Goal: Information Seeking & Learning: Learn about a topic

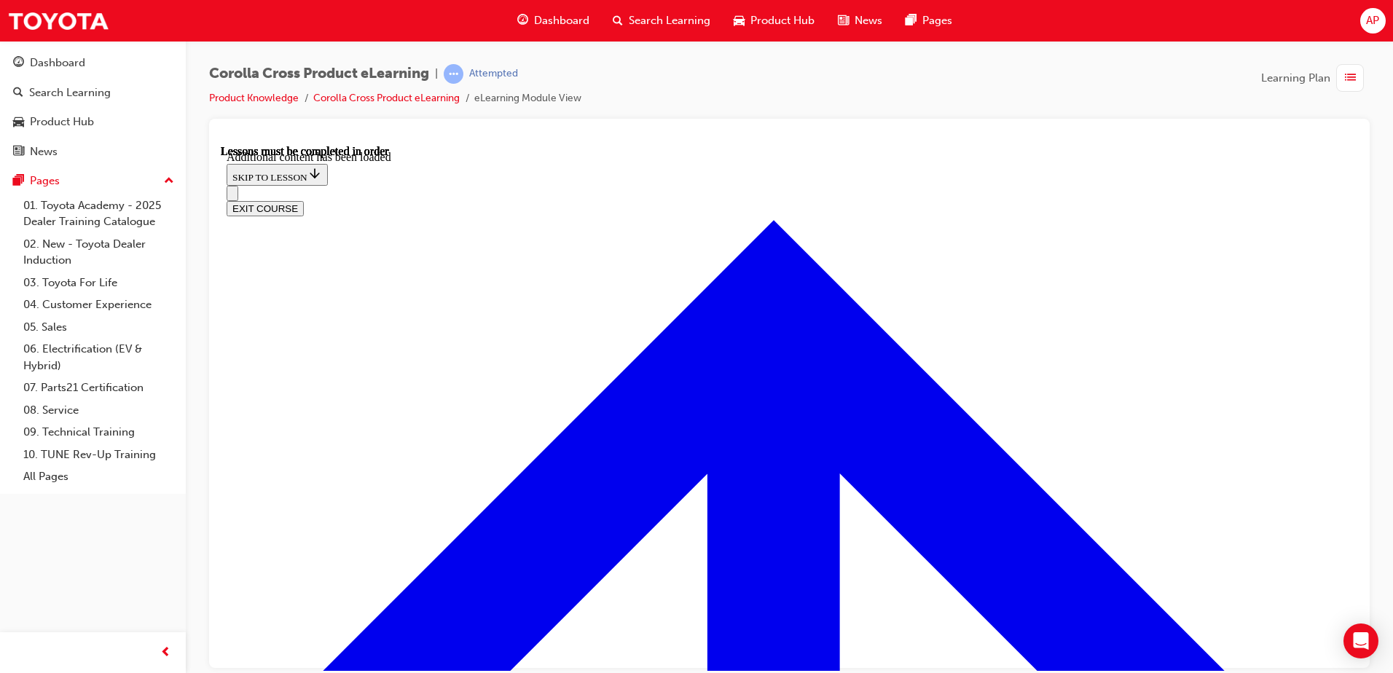
scroll to position [1287, 0]
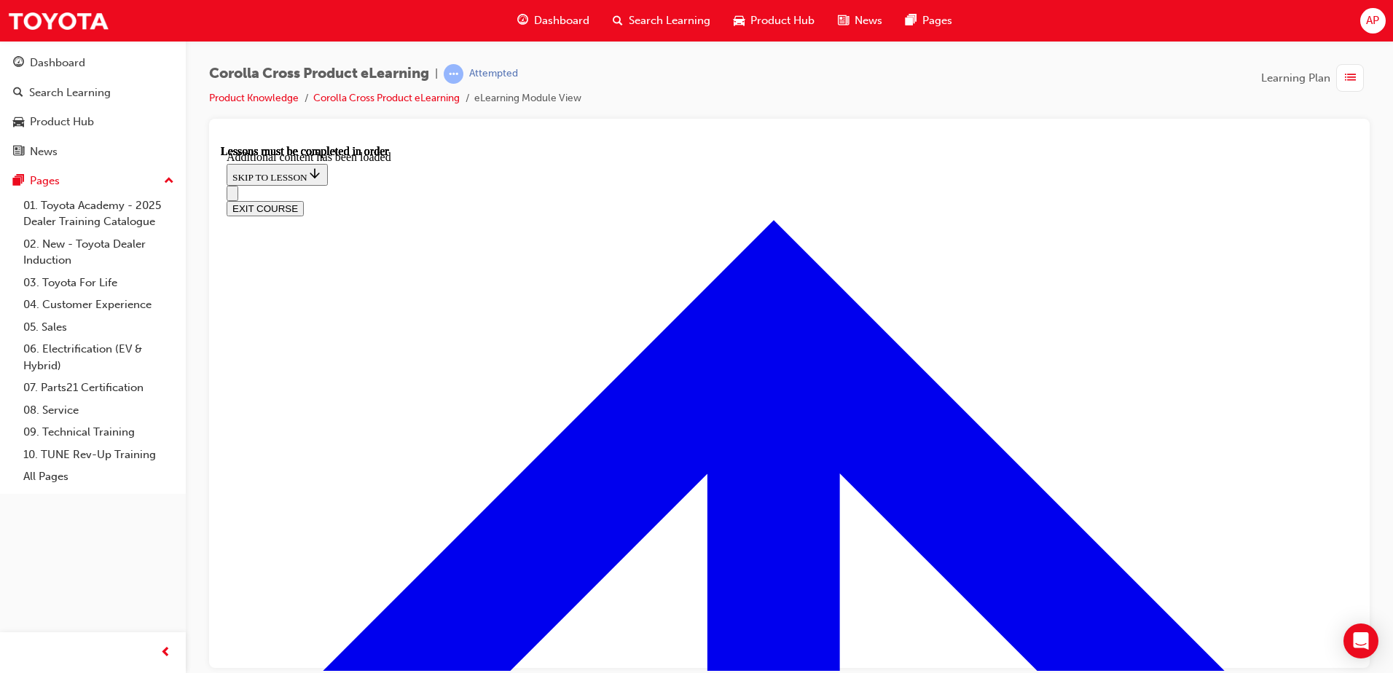
radio input "true"
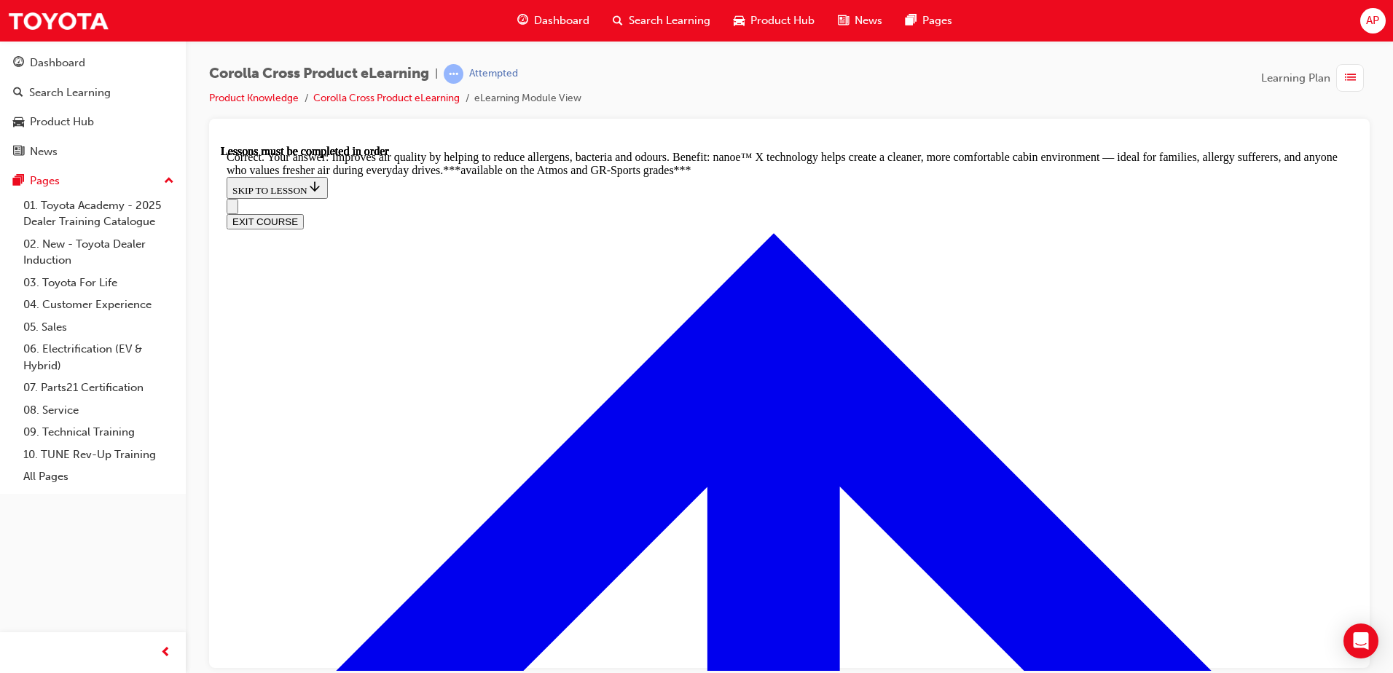
scroll to position [2796, 0]
radio input "true"
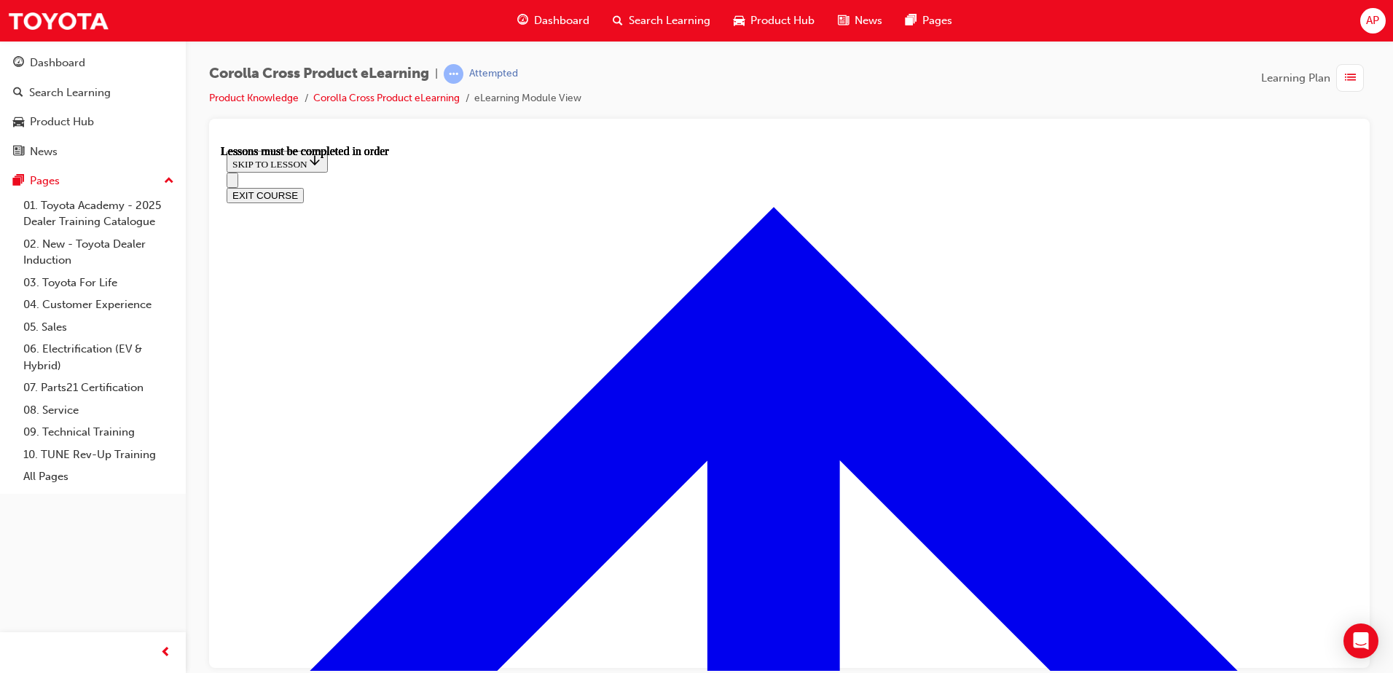
scroll to position [1096, 0]
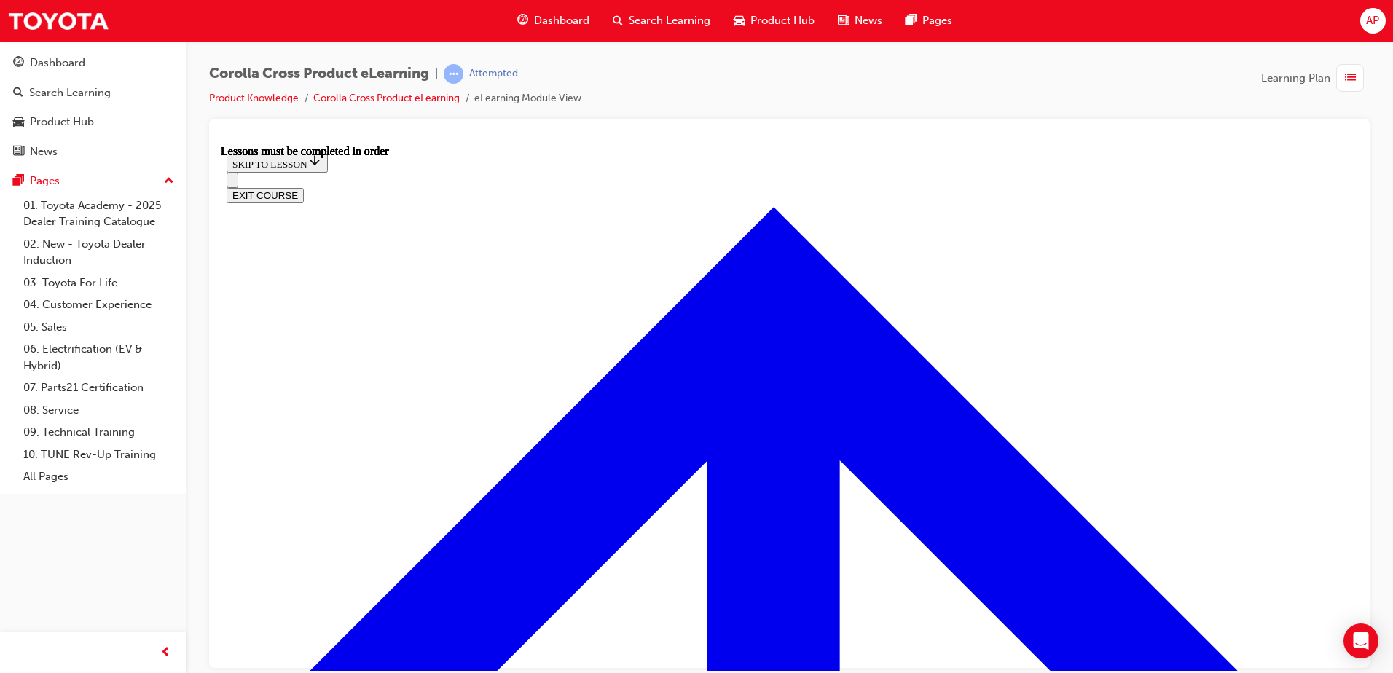
scroll to position [1749, 0]
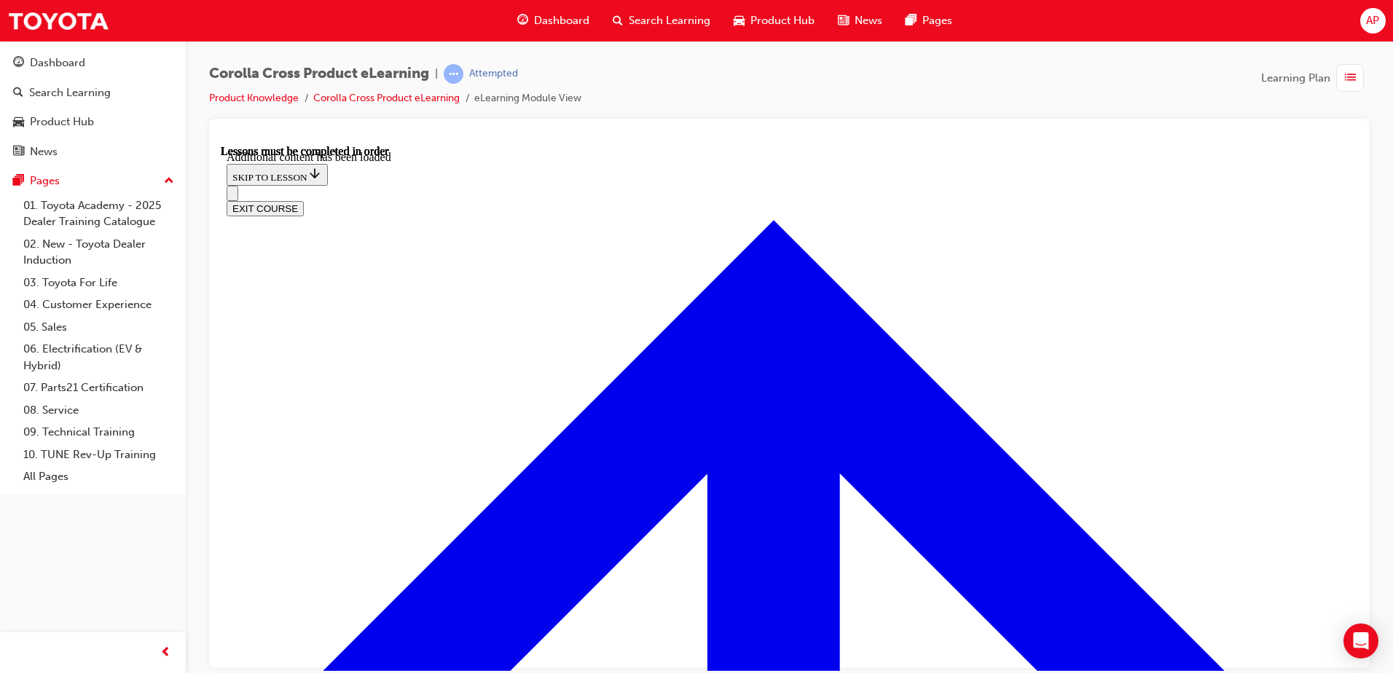
scroll to position [2267, 0]
radio input "true"
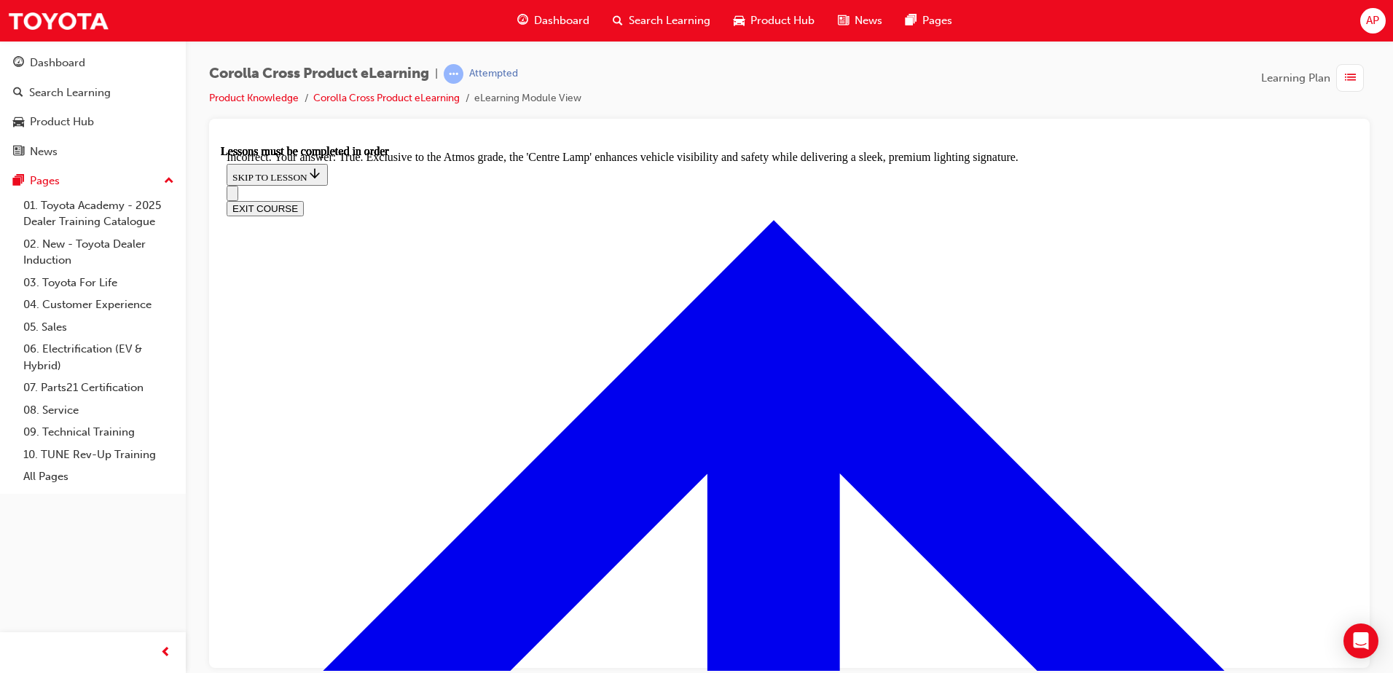
scroll to position [2232, 0]
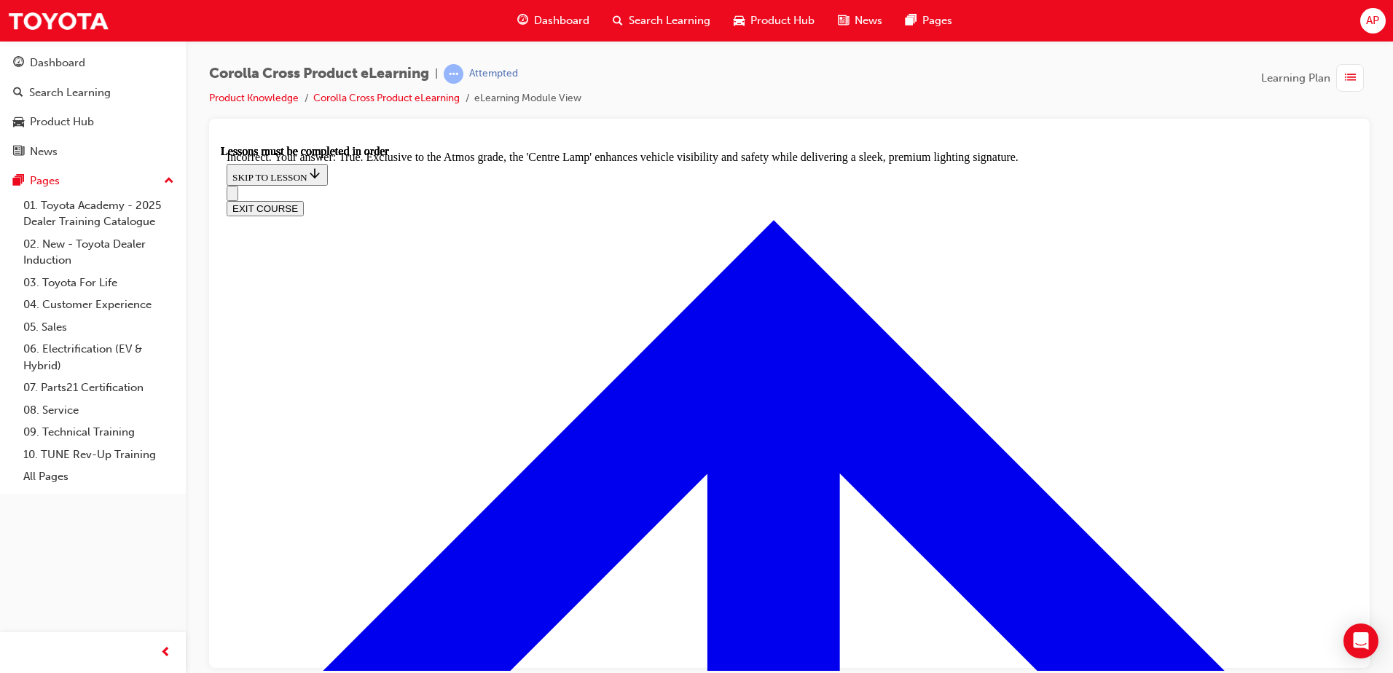
scroll to position [2523, 0]
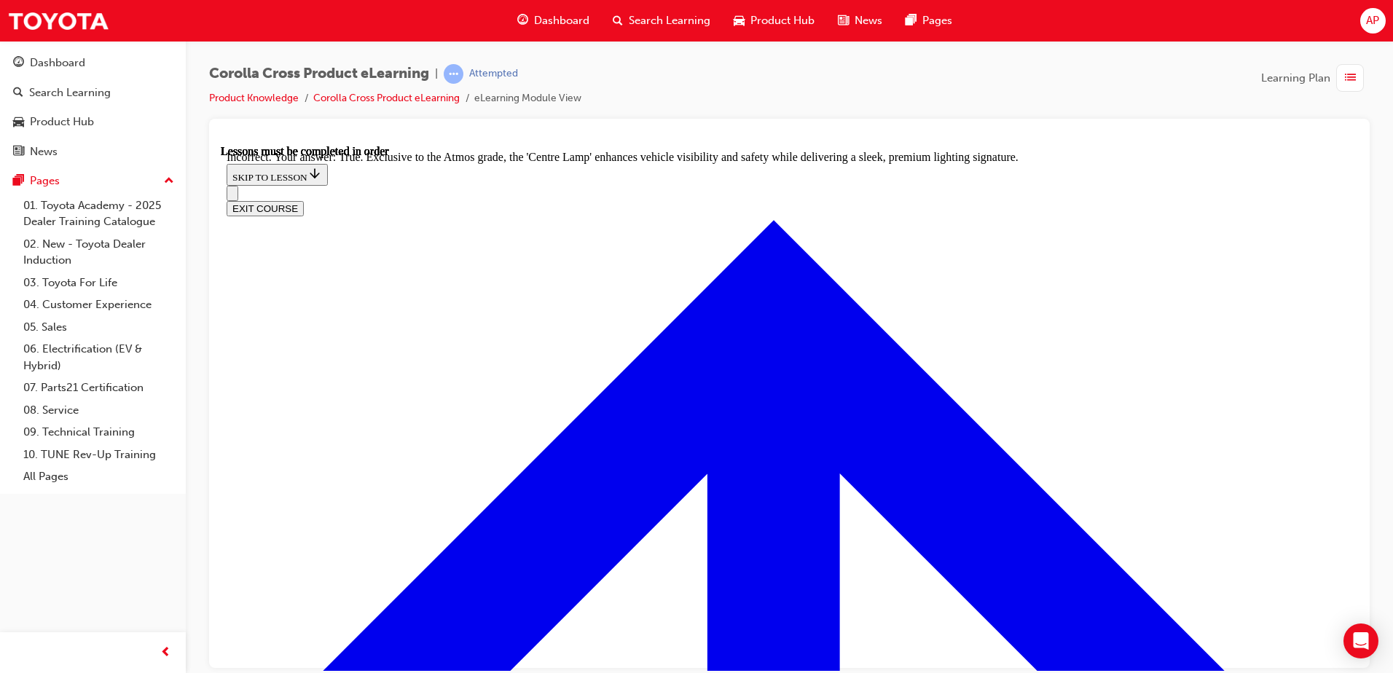
radio input "true"
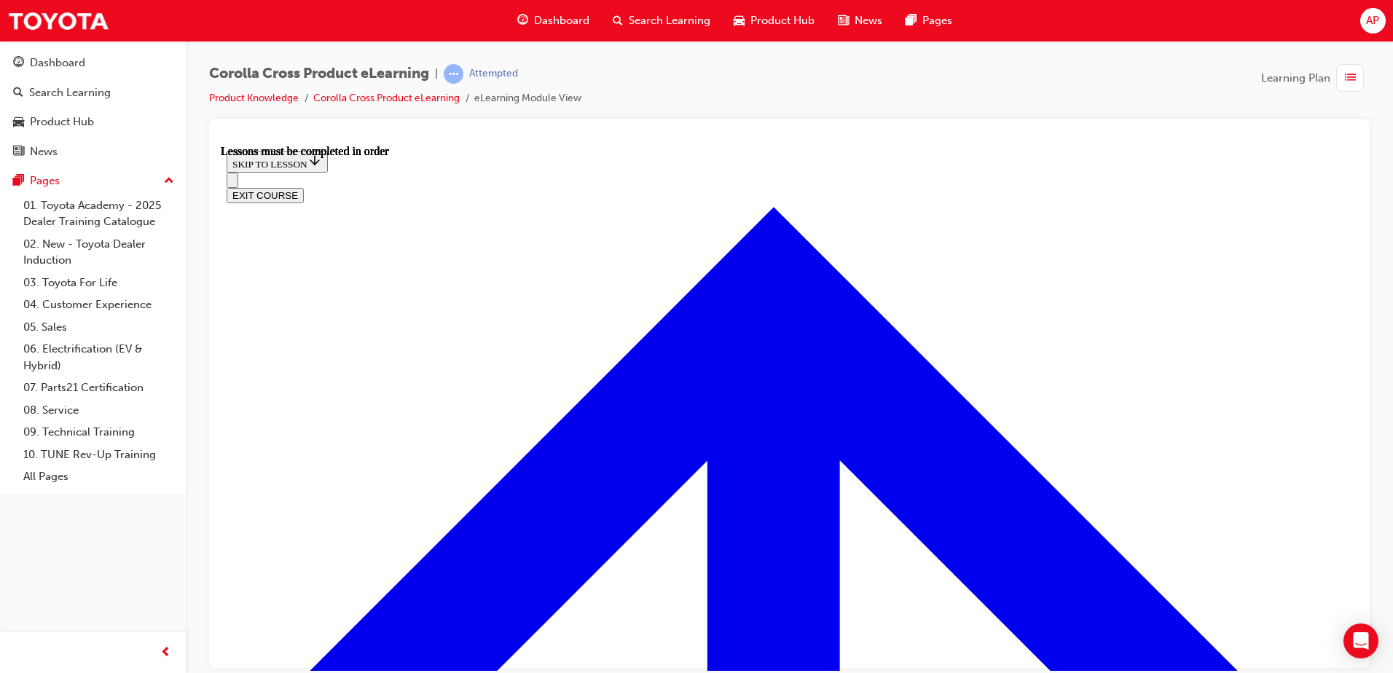
scroll to position [1289, 0]
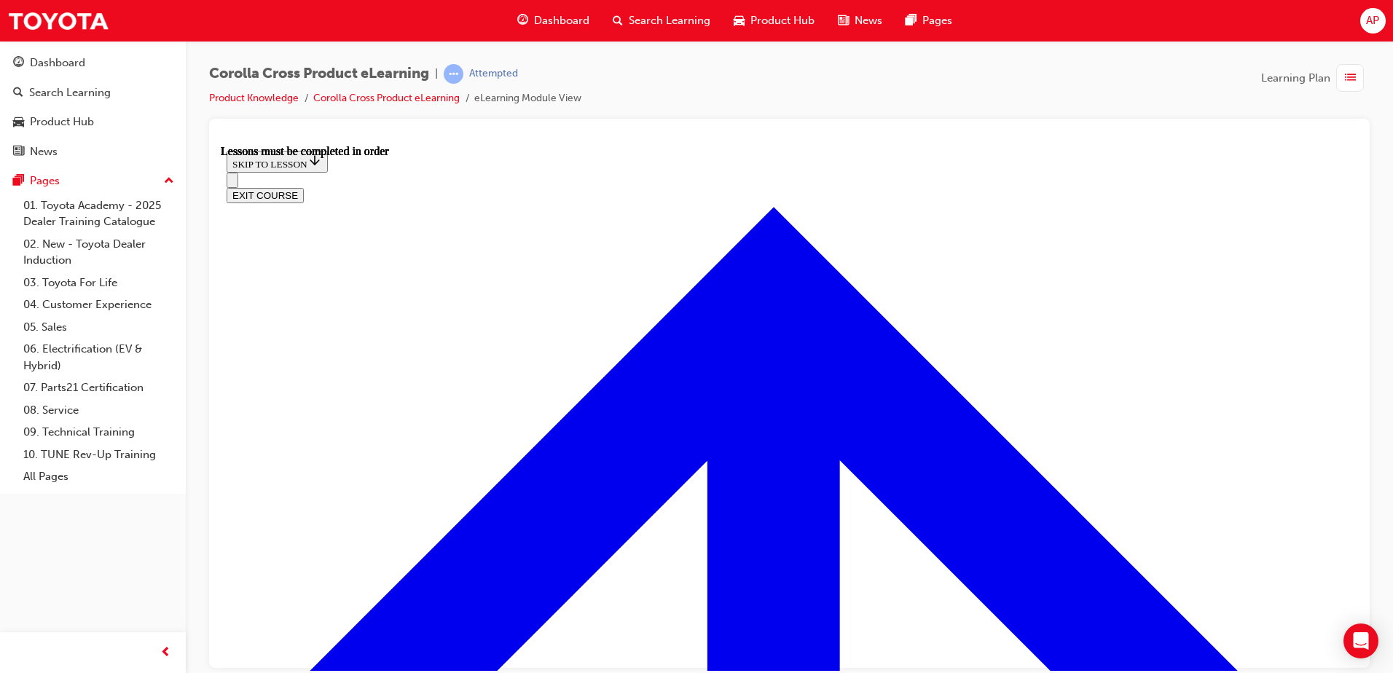
scroll to position [1362, 0]
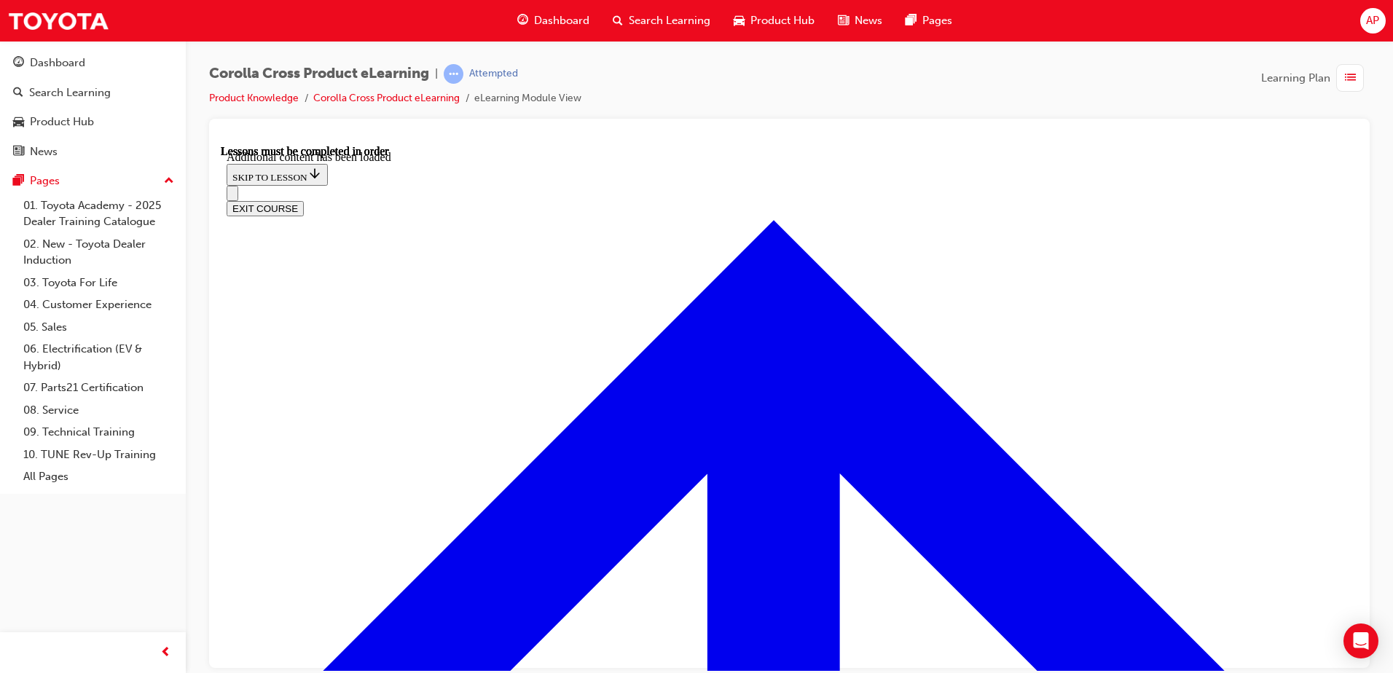
scroll to position [1781, 0]
radio input "true"
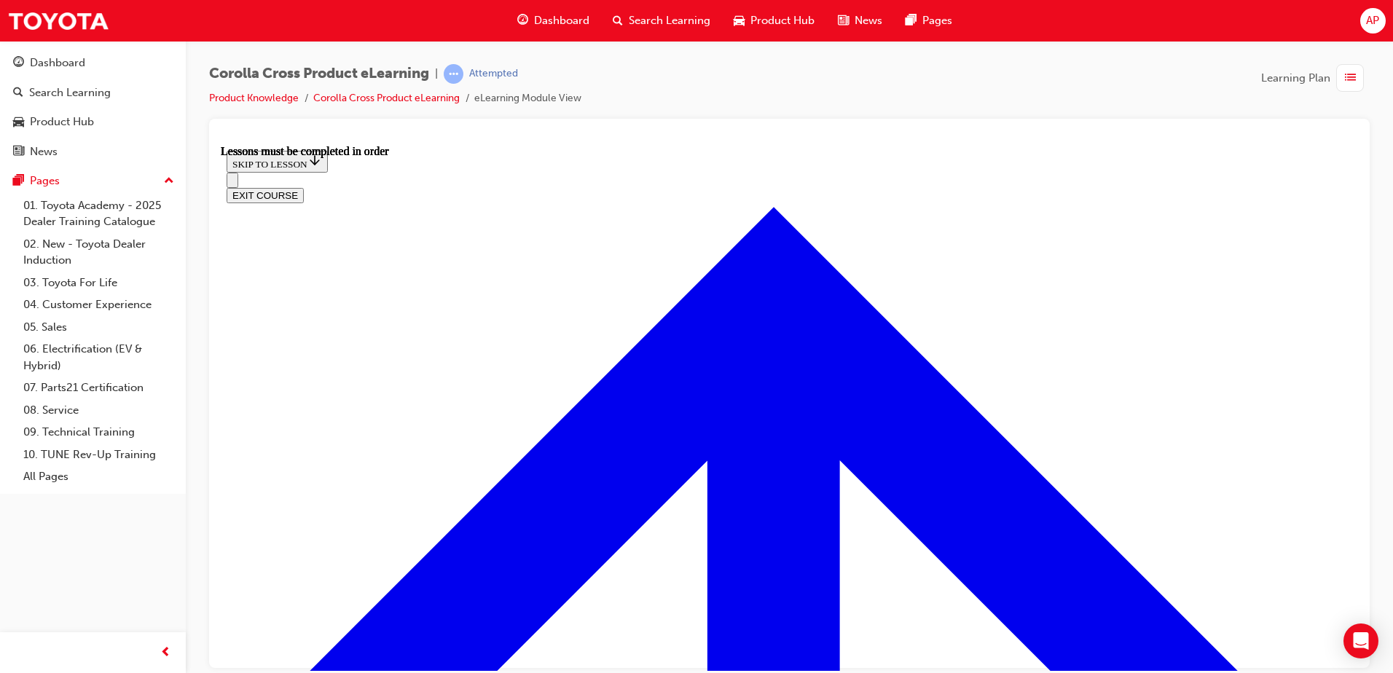
scroll to position [1155, 0]
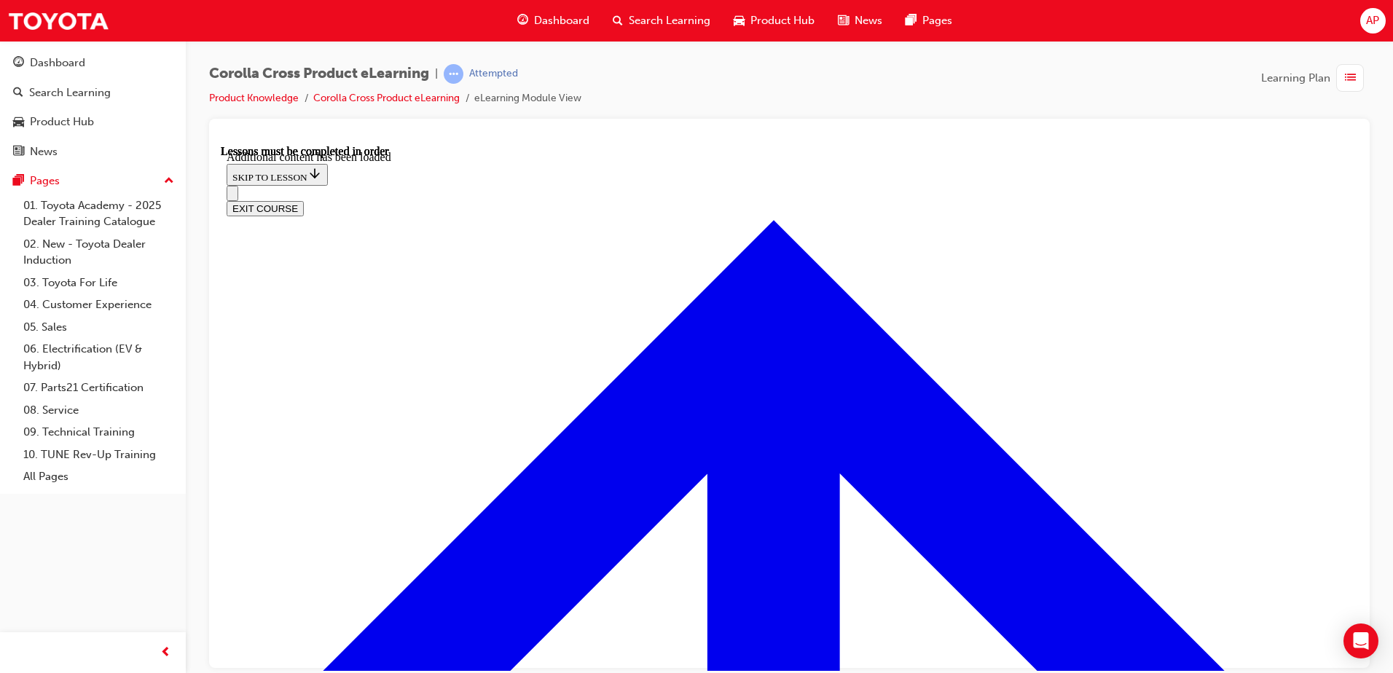
scroll to position [1816, 0]
radio input "true"
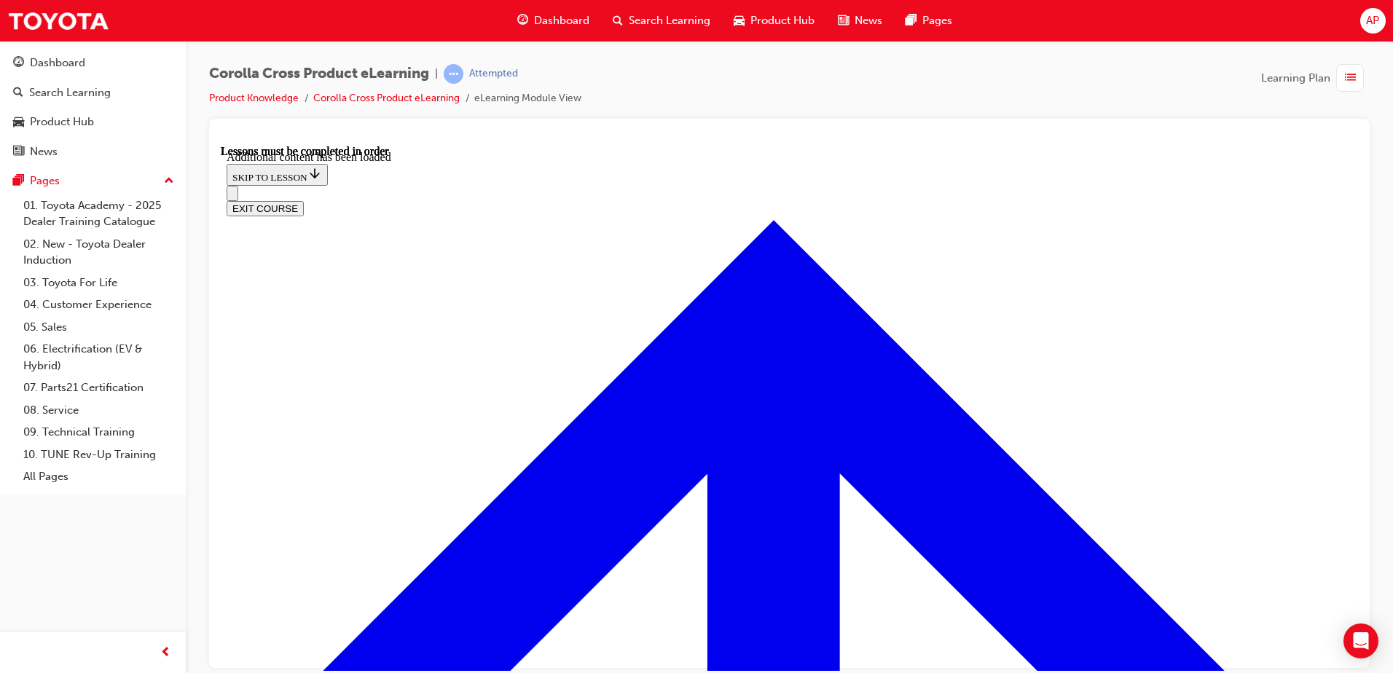
radio input "true"
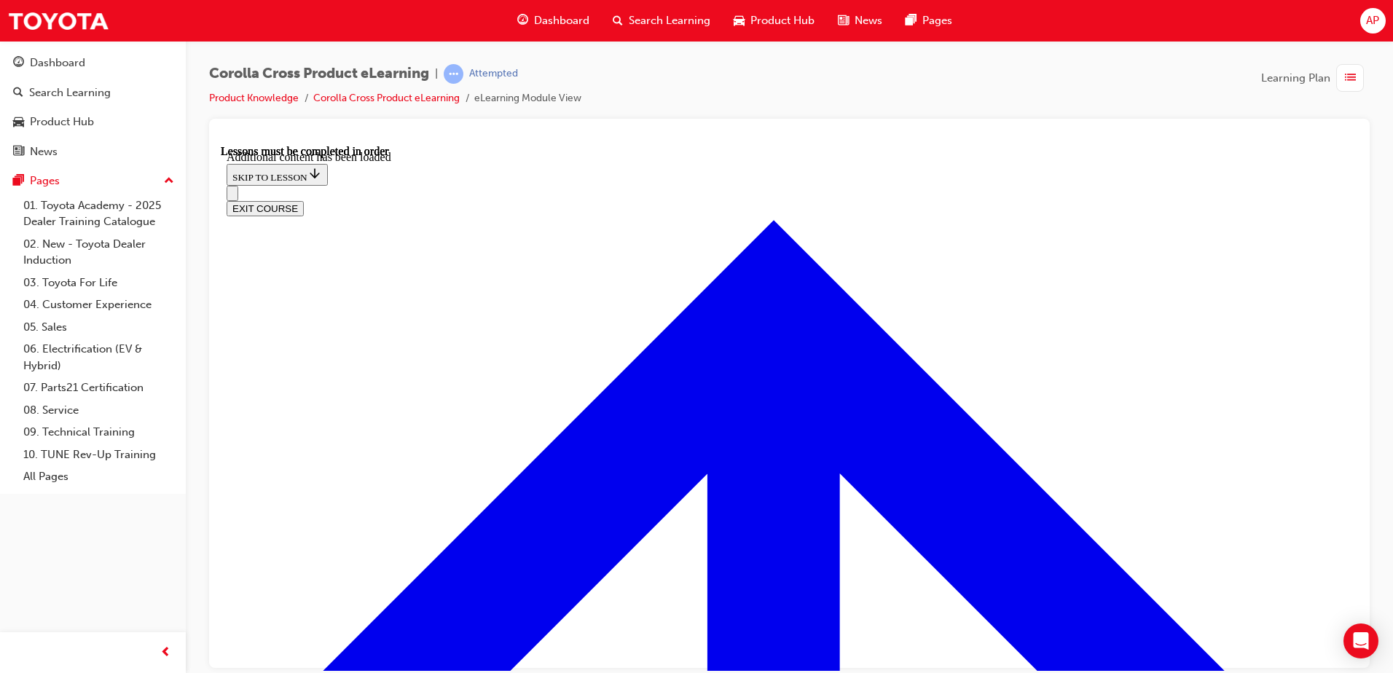
scroll to position [2077, 0]
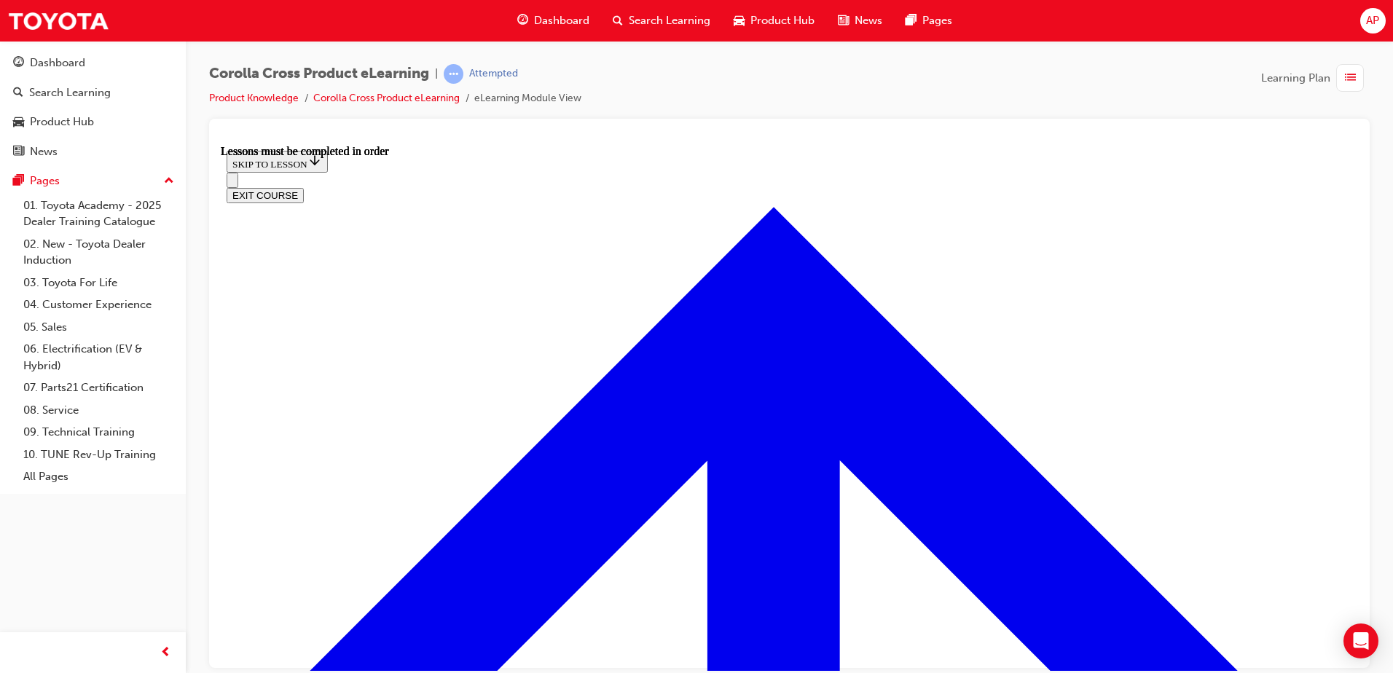
scroll to position [1289, 0]
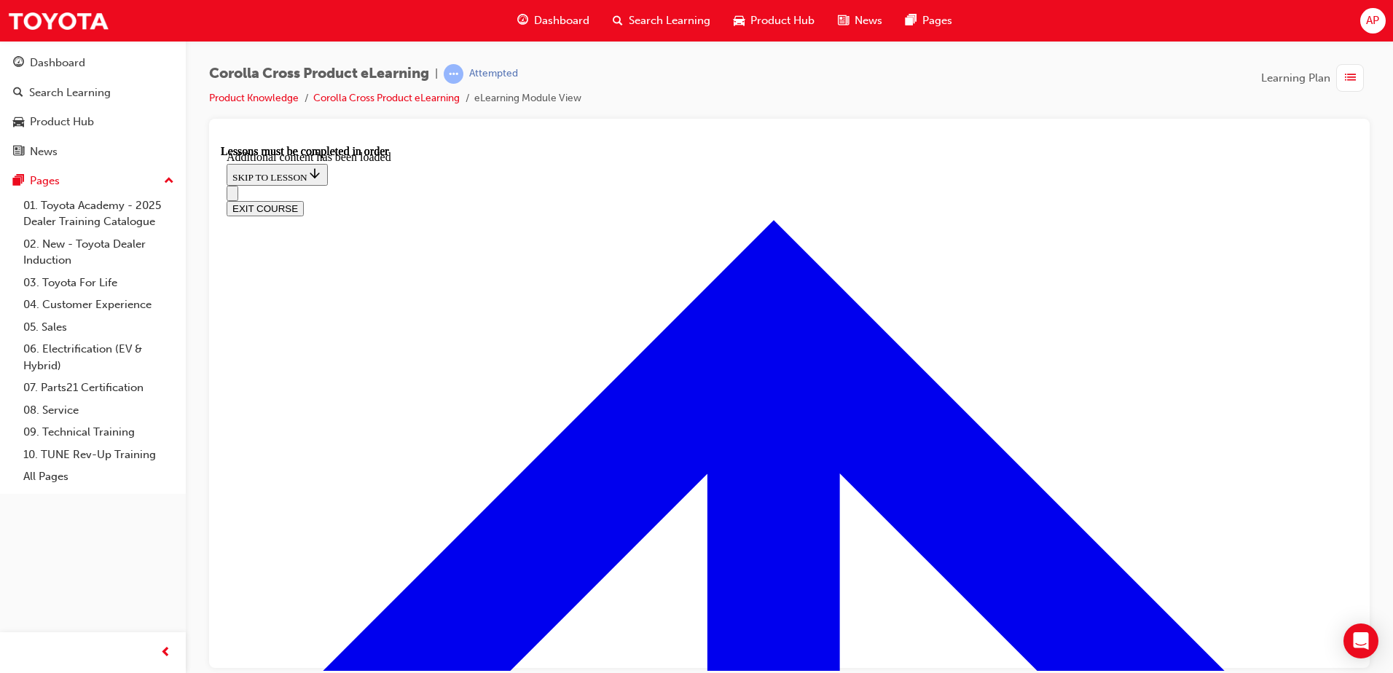
scroll to position [2394, 0]
radio input "true"
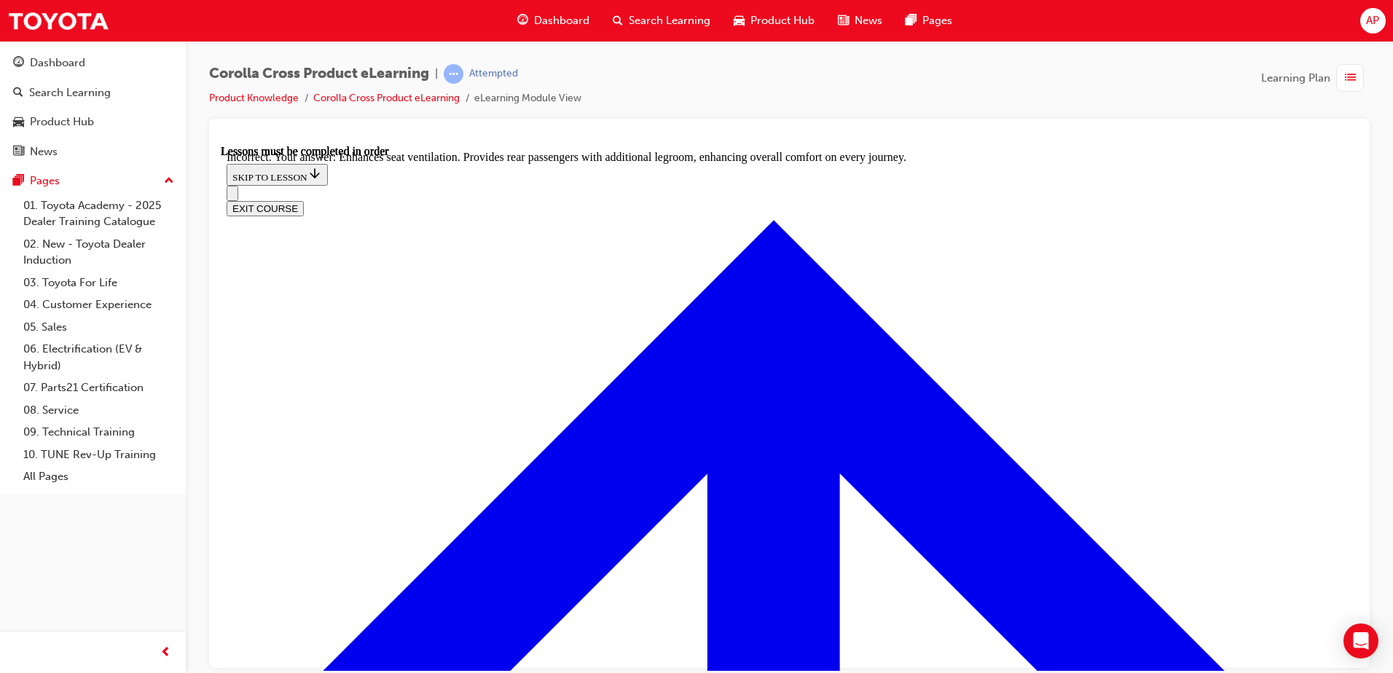
radio input "true"
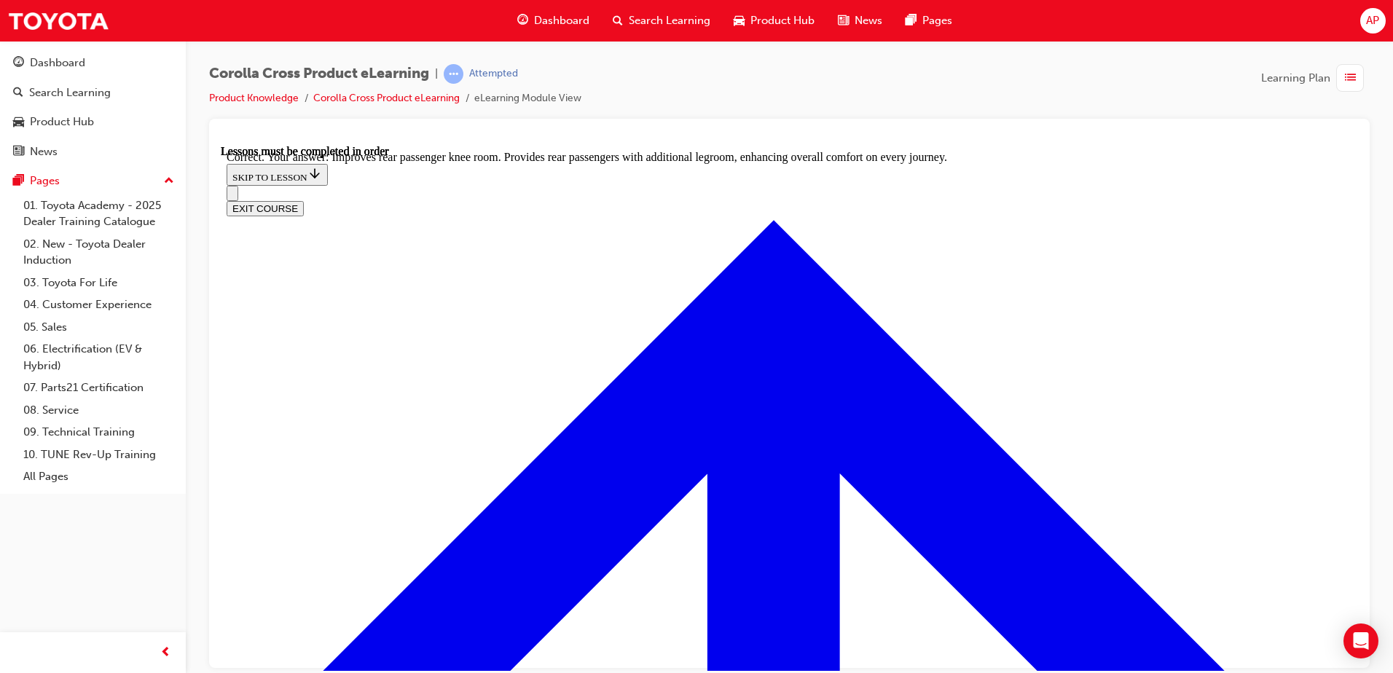
scroll to position [2707, 0]
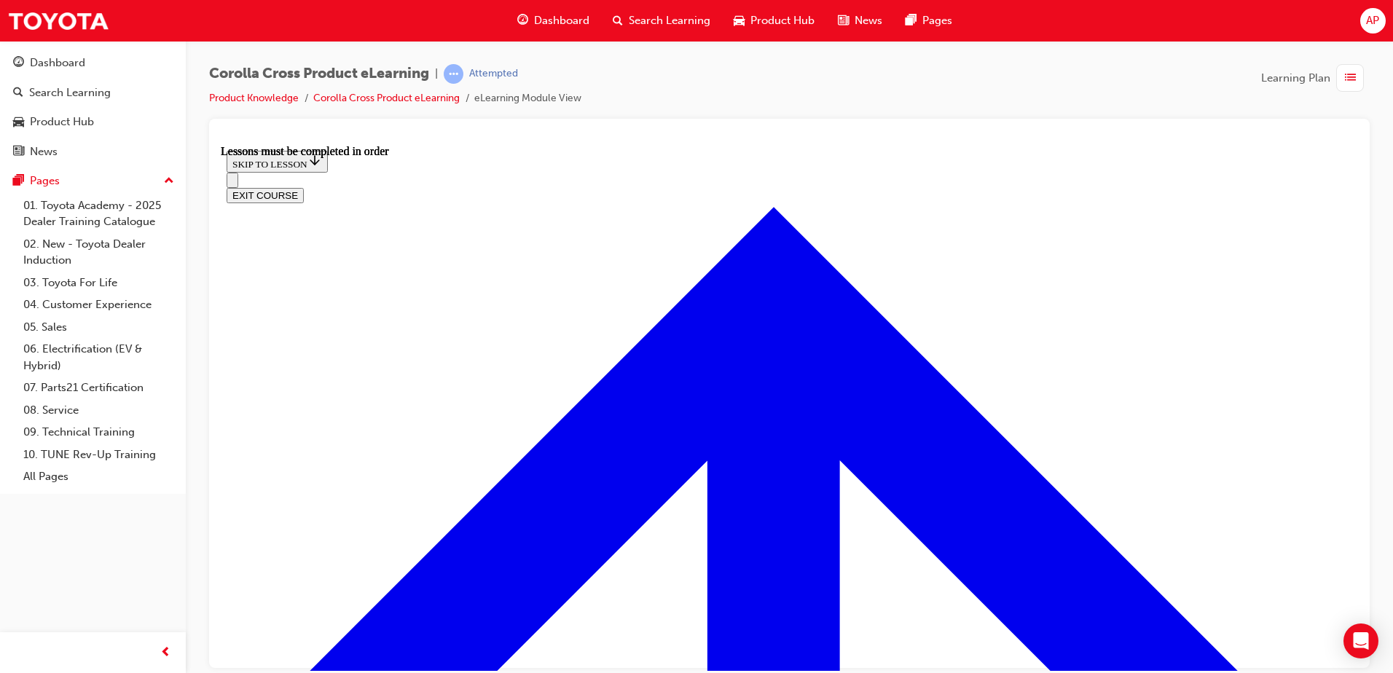
scroll to position [1362, 0]
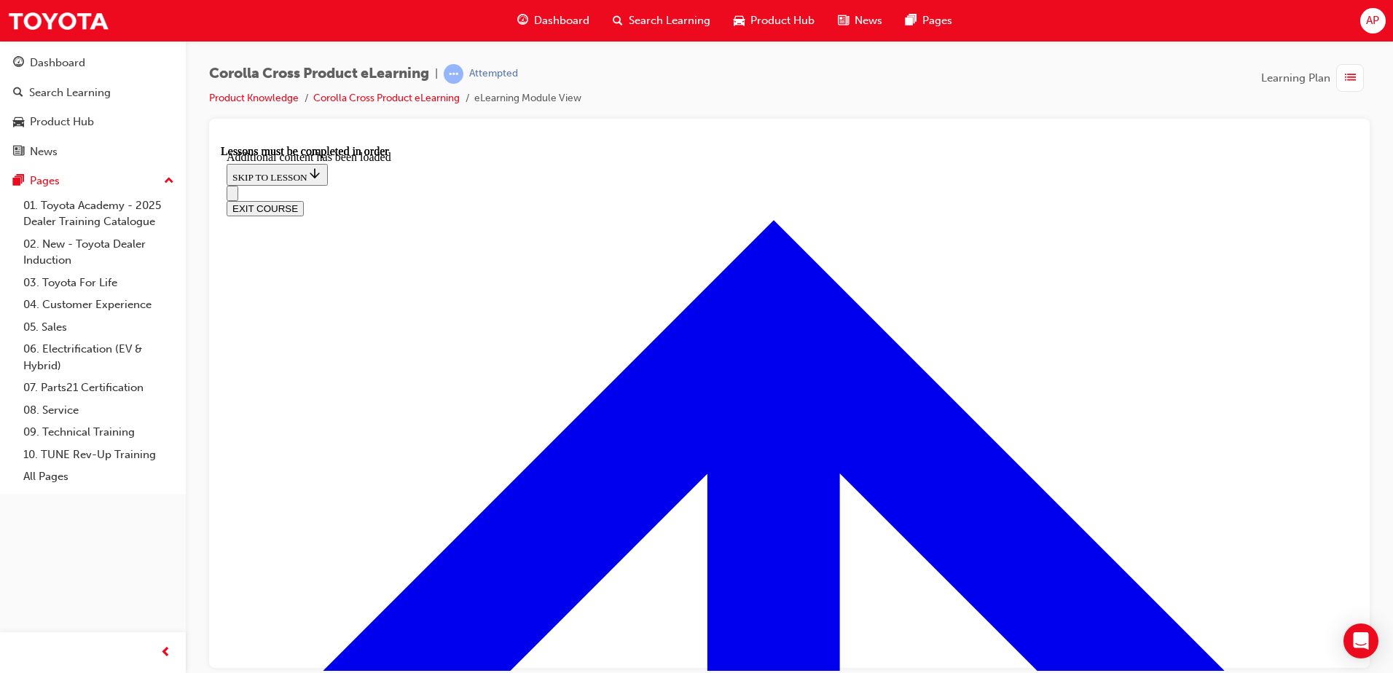
scroll to position [2094, 0]
radio input "true"
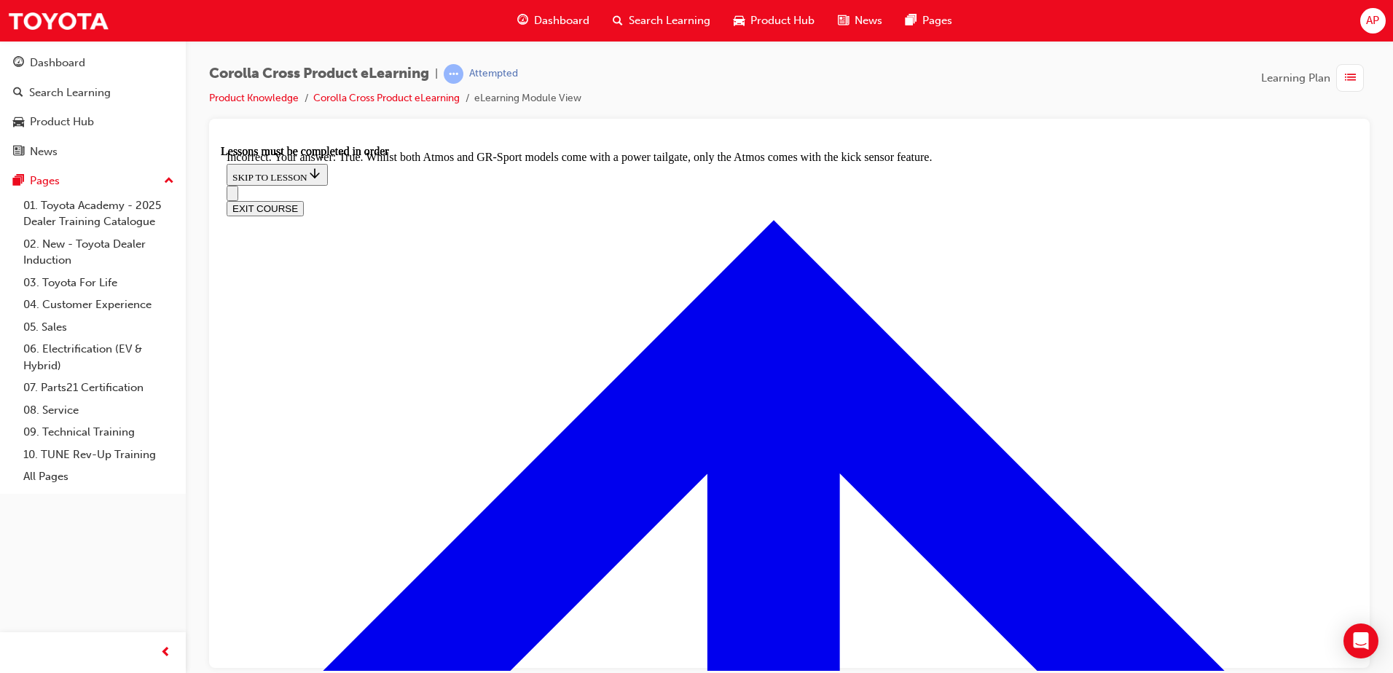
scroll to position [2312, 0]
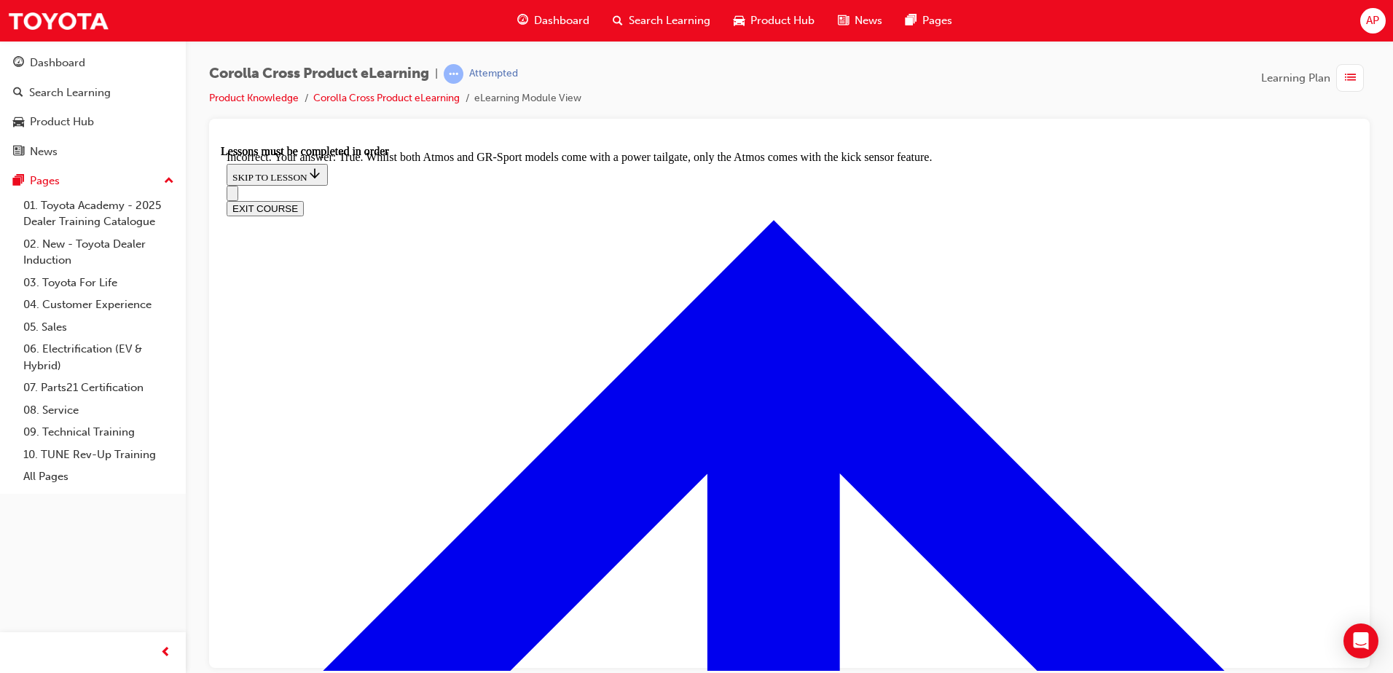
drag, startPoint x: 600, startPoint y: 339, endPoint x: 505, endPoint y: 347, distance: 95.1
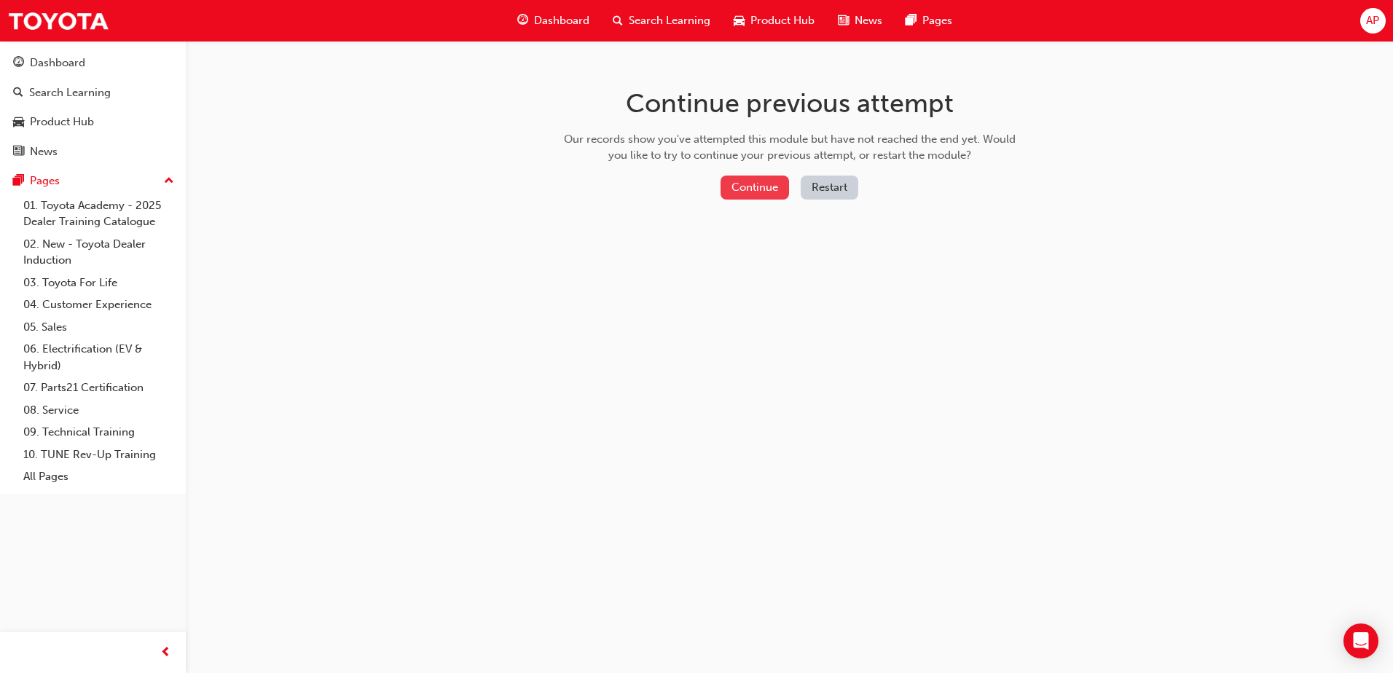
click at [739, 192] on button "Continue" at bounding box center [754, 188] width 68 height 24
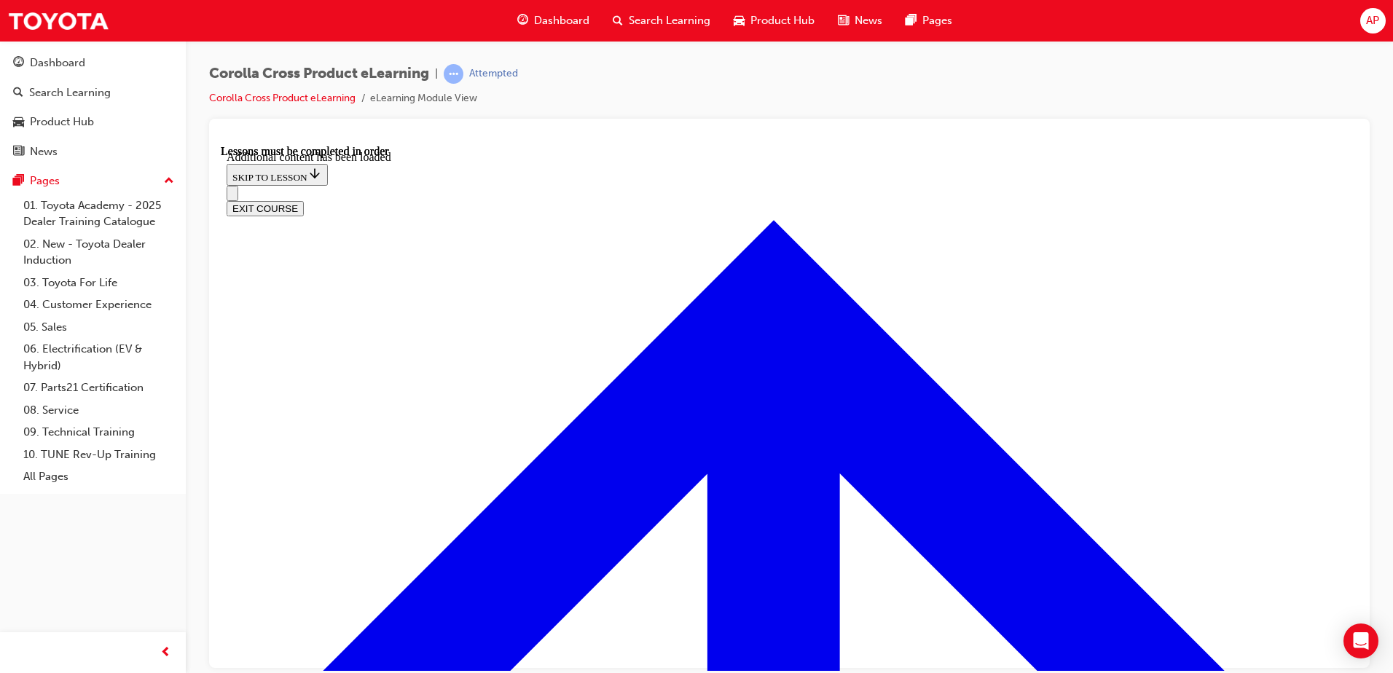
radio input "true"
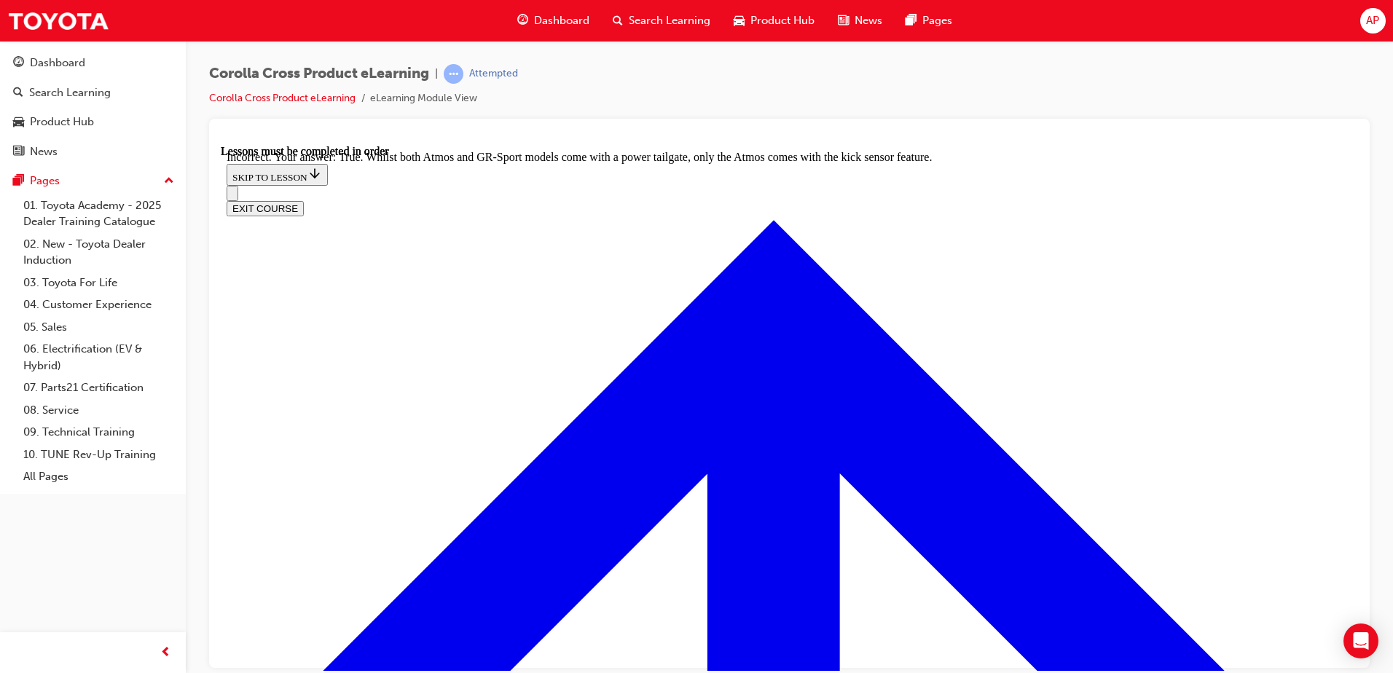
scroll to position [2323, 0]
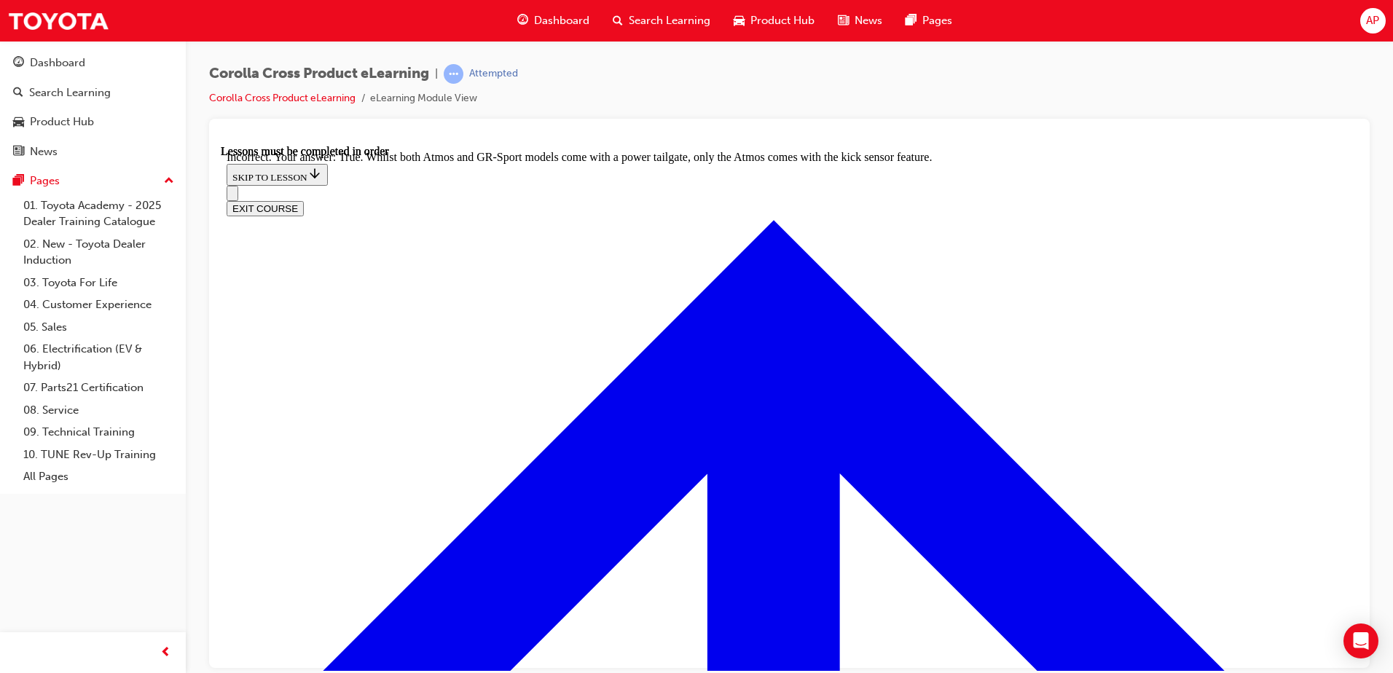
radio input "true"
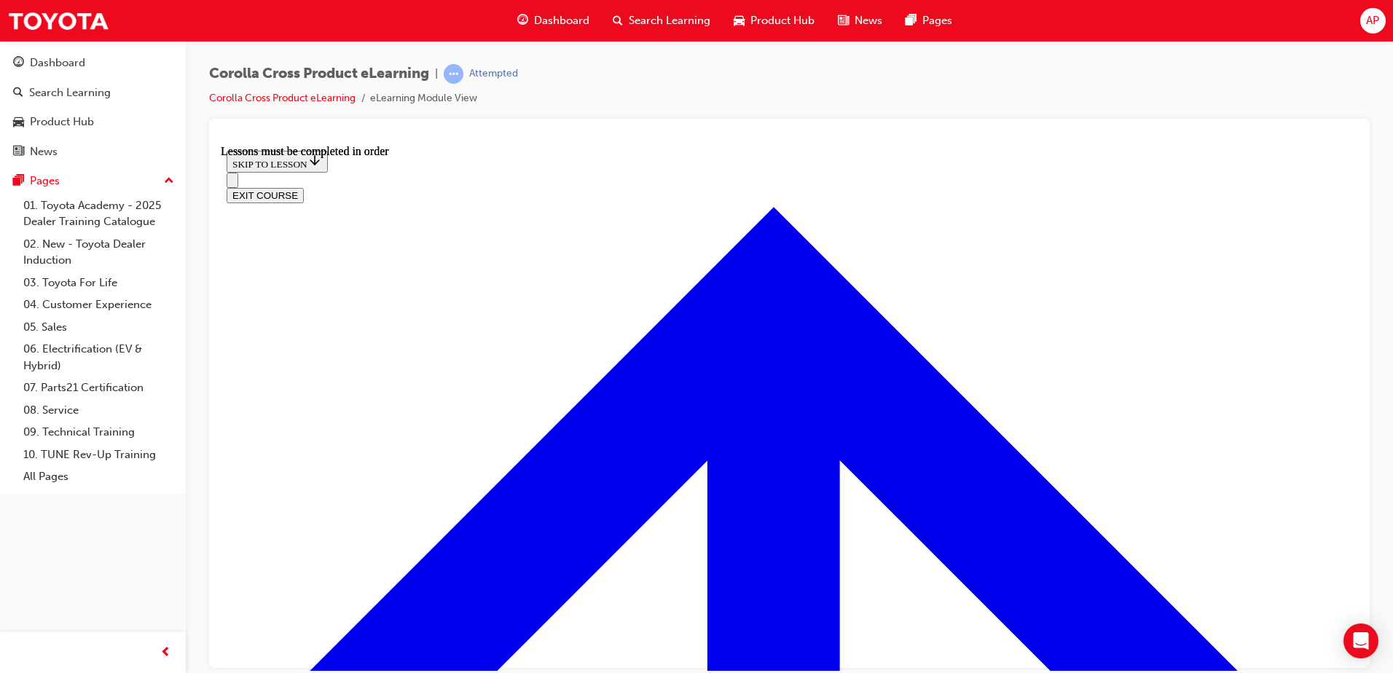
scroll to position [1508, 0]
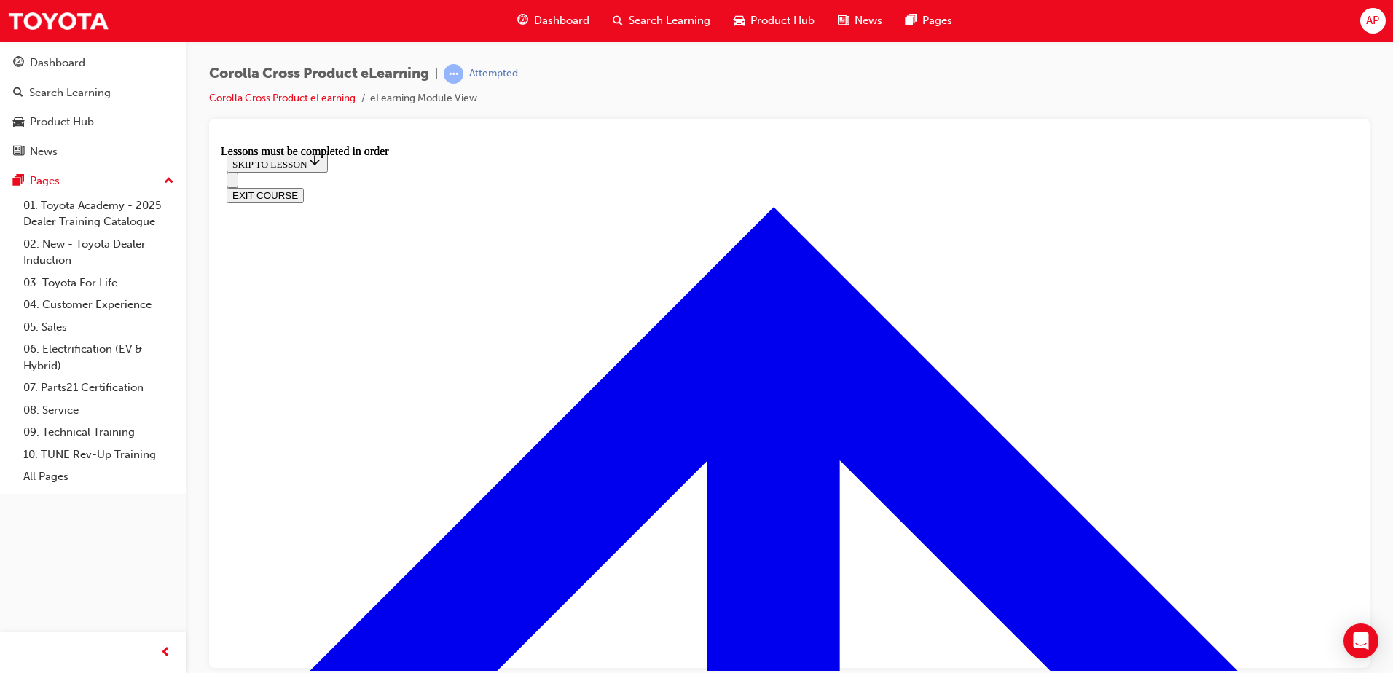
scroll to position [2510, 0]
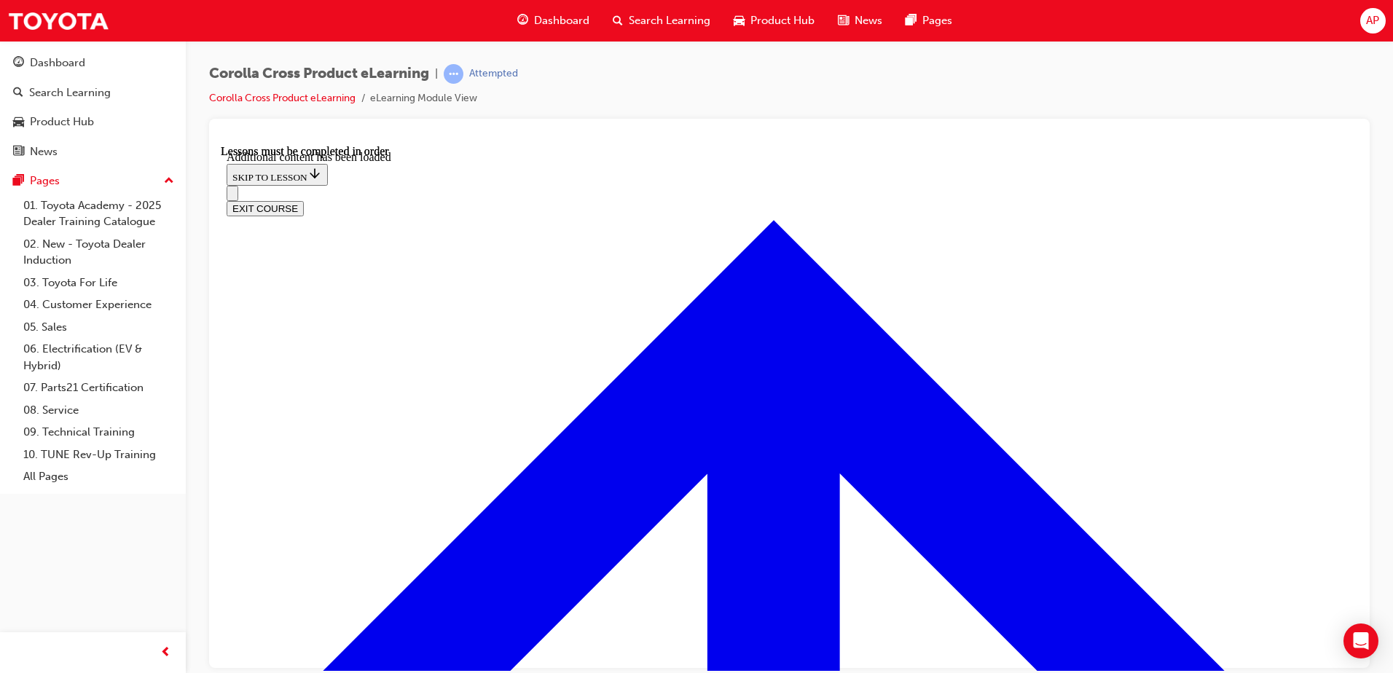
scroll to position [3494, 0]
checkbox input "true"
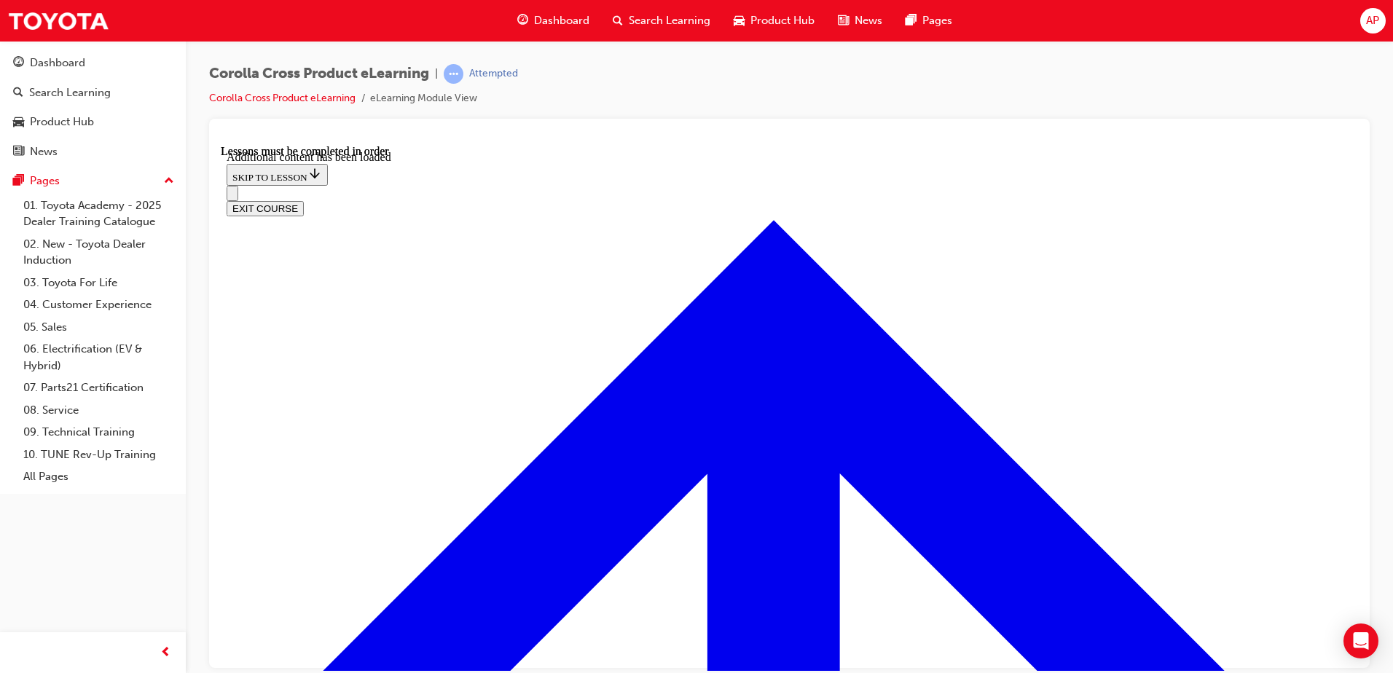
checkbox input "true"
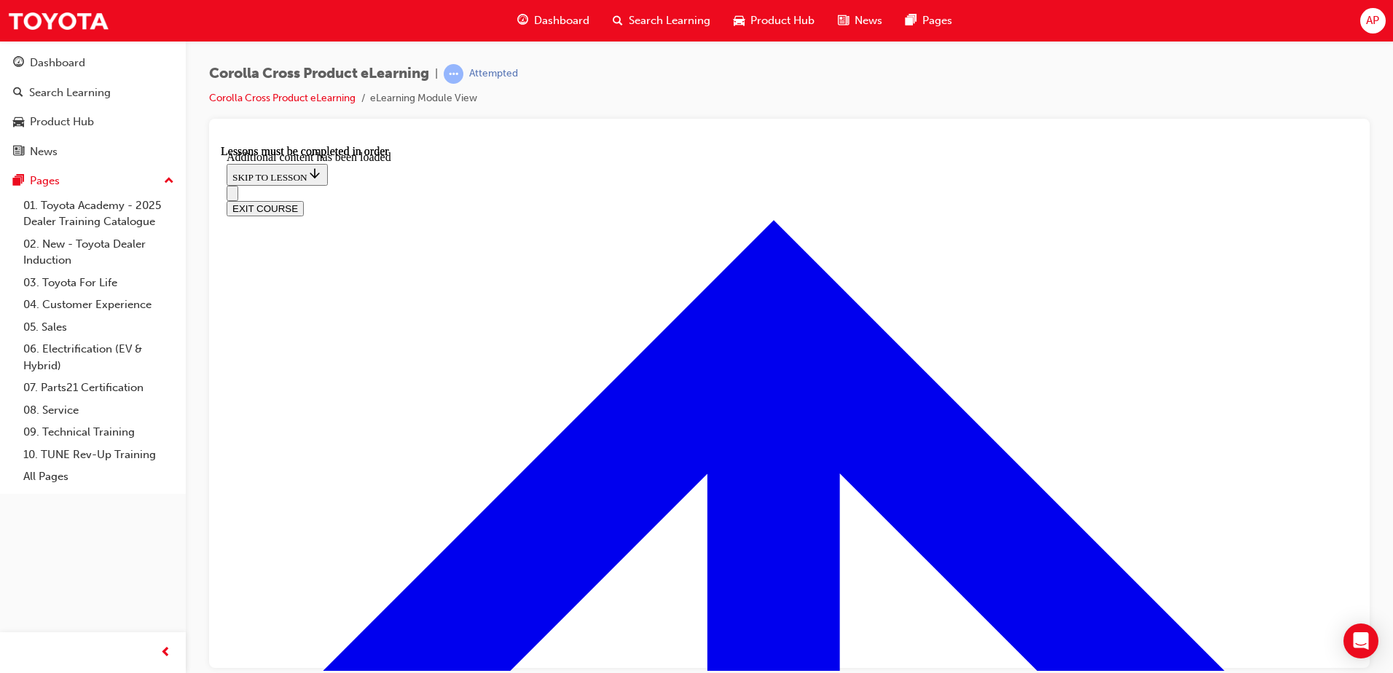
scroll to position [3671, 0]
checkbox input "false"
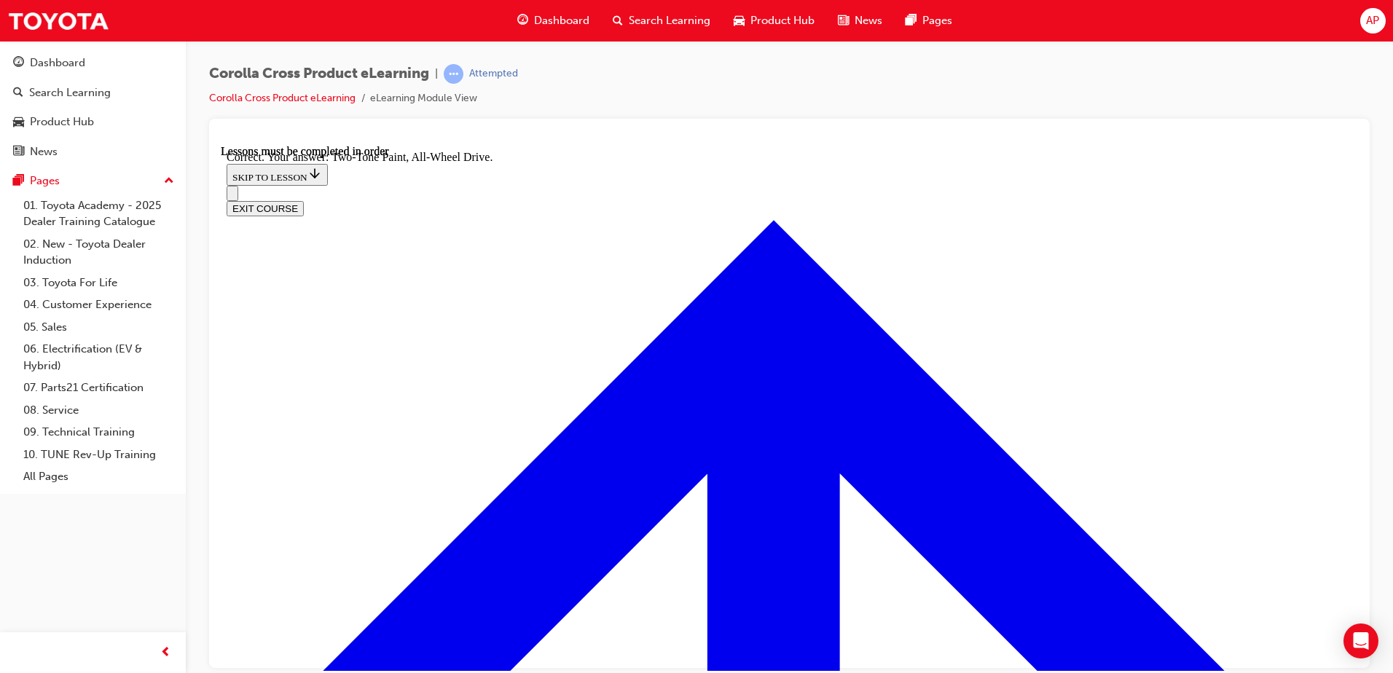
scroll to position [4108, 0]
